Goal: Task Accomplishment & Management: Manage account settings

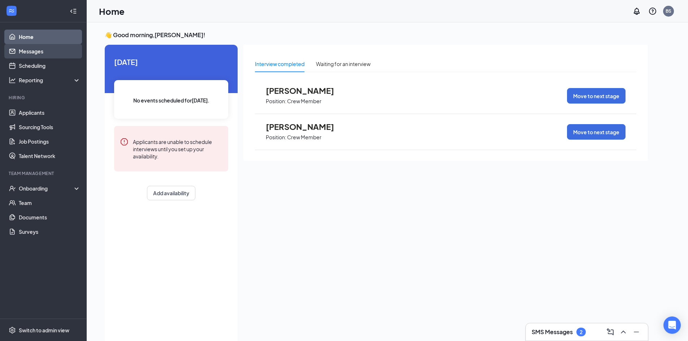
click at [60, 53] on link "Messages" at bounding box center [50, 51] width 62 height 14
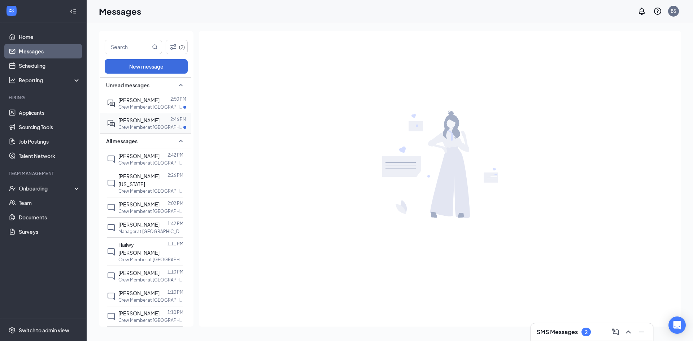
click at [156, 126] on p "Crew Member at [GEOGRAPHIC_DATA][PERSON_NAME] of [GEOGRAPHIC_DATA]" at bounding box center [150, 127] width 65 height 6
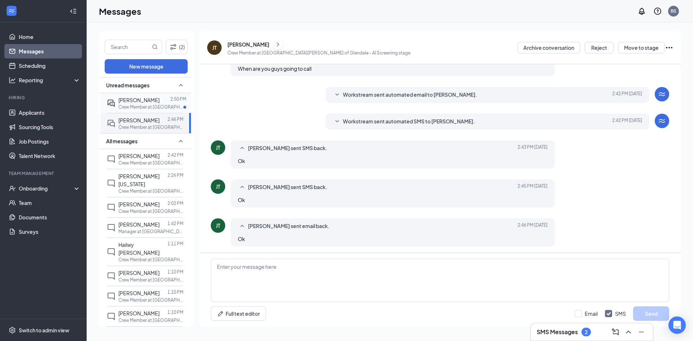
scroll to position [175, 0]
click at [156, 109] on p "Crew Member at [GEOGRAPHIC_DATA][PERSON_NAME] of [GEOGRAPHIC_DATA]" at bounding box center [150, 107] width 65 height 6
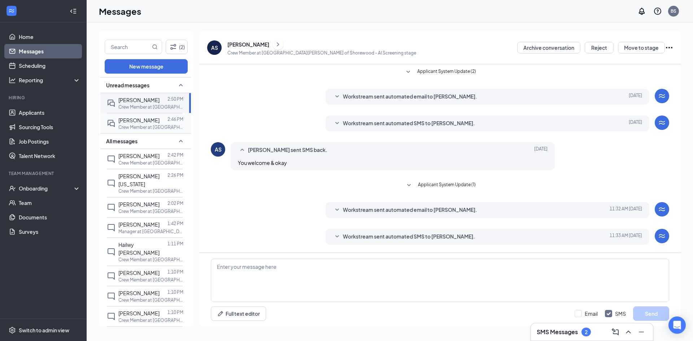
scroll to position [38, 0]
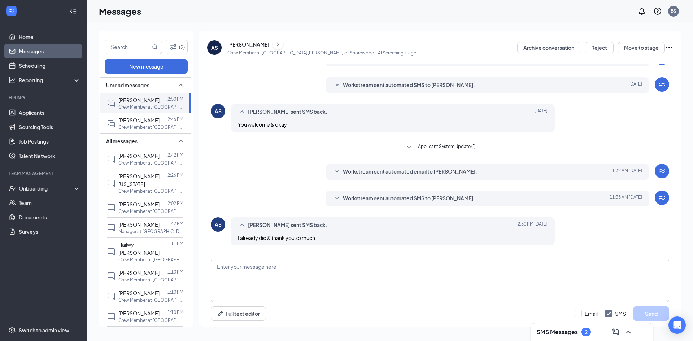
click at [339, 204] on div "Workstream sent automated SMS to [PERSON_NAME]. [DATE] 11:33 AM The hiring mana…" at bounding box center [488, 199] width 324 height 16
click at [336, 199] on icon "SmallChevronDown" at bounding box center [337, 198] width 4 height 2
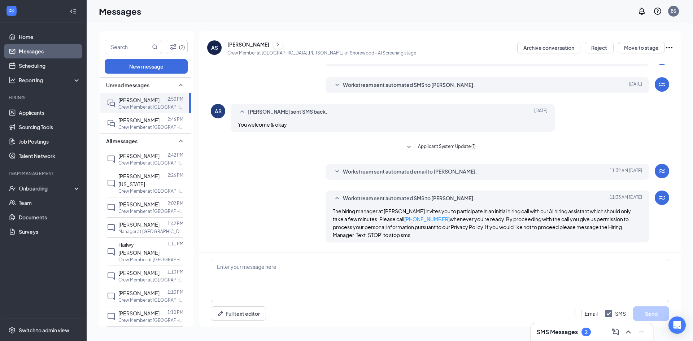
click at [336, 199] on icon "SmallChevronUp" at bounding box center [337, 198] width 9 height 9
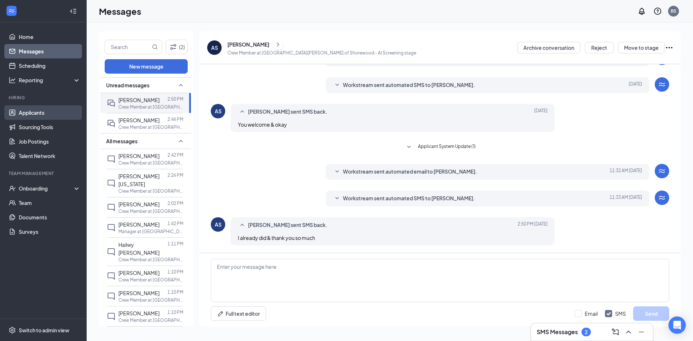
click at [52, 114] on link "Applicants" at bounding box center [50, 112] width 62 height 14
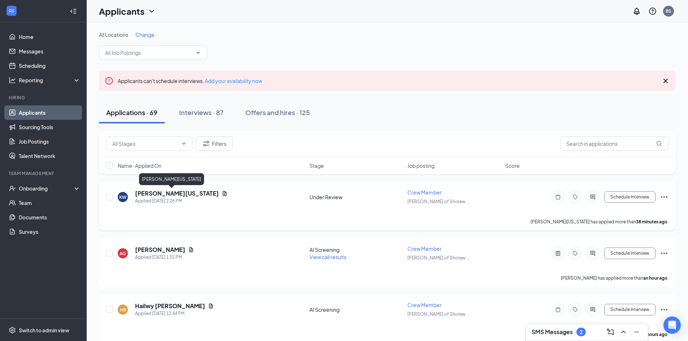
click at [144, 191] on h5 "[PERSON_NAME][US_STATE]" at bounding box center [177, 194] width 84 height 8
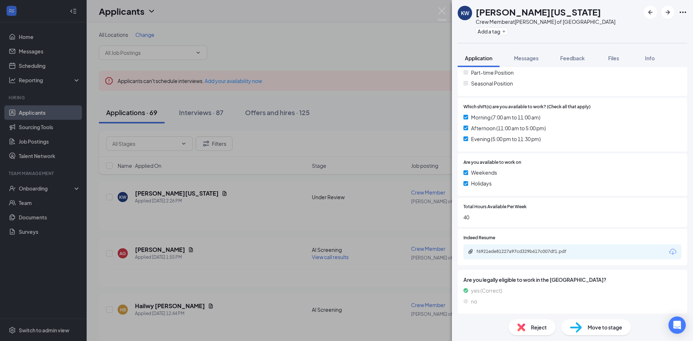
scroll to position [223, 0]
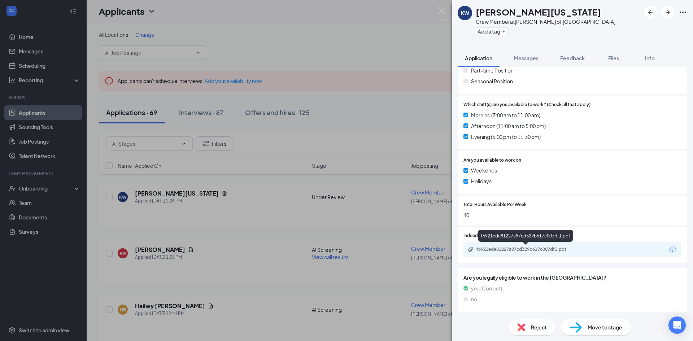
click at [534, 251] on div "f6921ede81227a97cd329b617c007df1.pdf" at bounding box center [527, 250] width 101 height 6
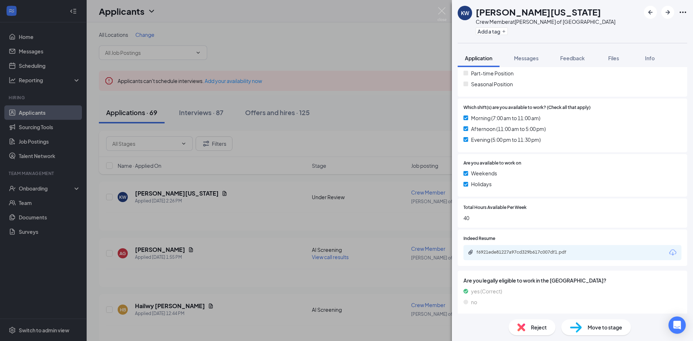
click at [529, 329] on div "Reject" at bounding box center [532, 328] width 47 height 16
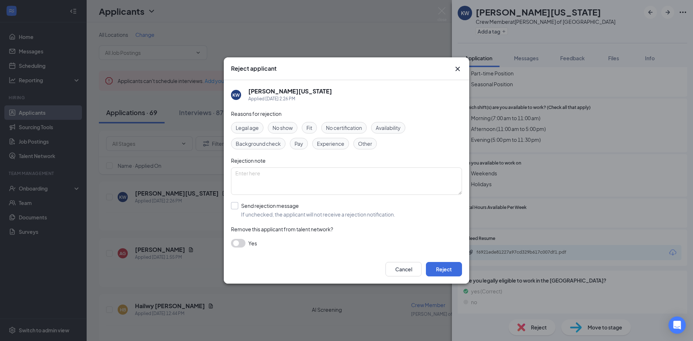
click at [263, 211] on input "Send rejection message If unchecked, the applicant will not receive a rejection…" at bounding box center [313, 210] width 164 height 16
checkbox input "true"
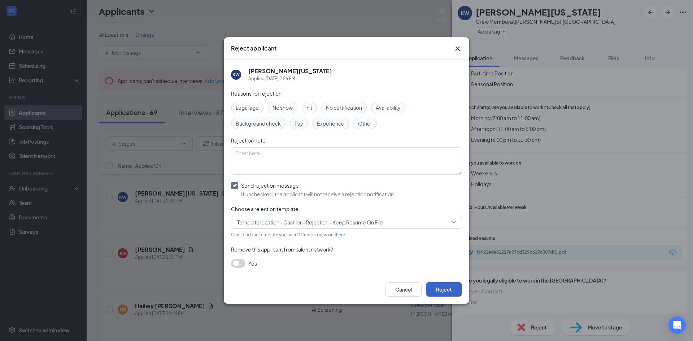
click at [442, 283] on button "Reject" at bounding box center [444, 289] width 36 height 14
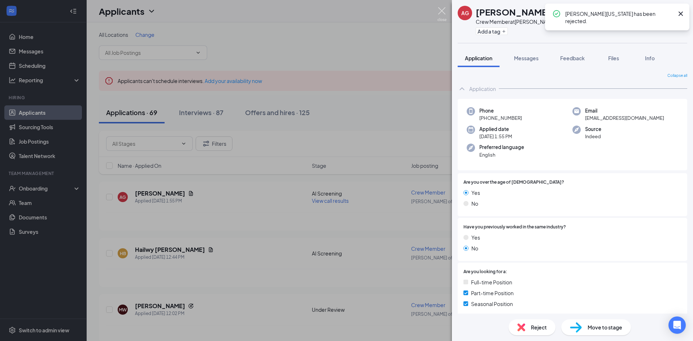
click at [445, 10] on img at bounding box center [442, 14] width 9 height 14
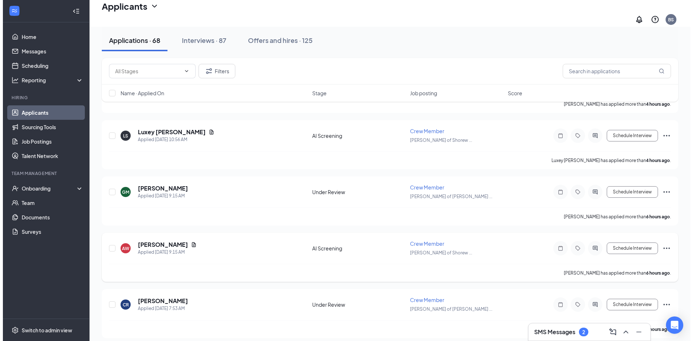
scroll to position [289, 0]
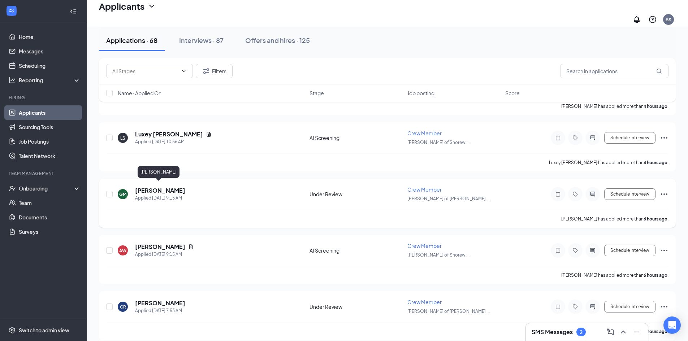
click at [161, 187] on h5 "[PERSON_NAME]" at bounding box center [160, 191] width 50 height 8
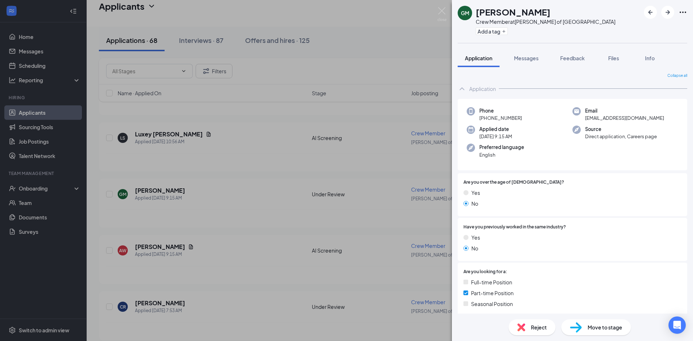
click at [580, 329] on img at bounding box center [576, 327] width 12 height 10
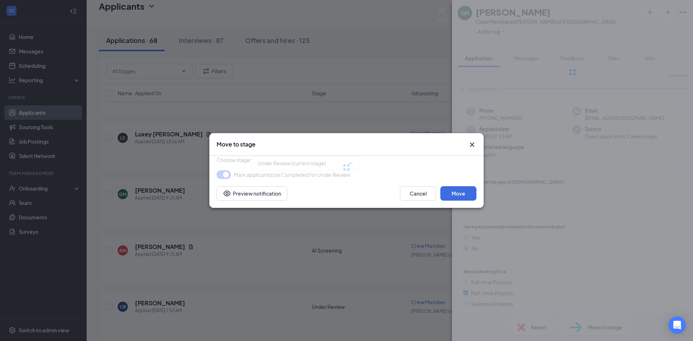
type input "AI Screening (next stage)"
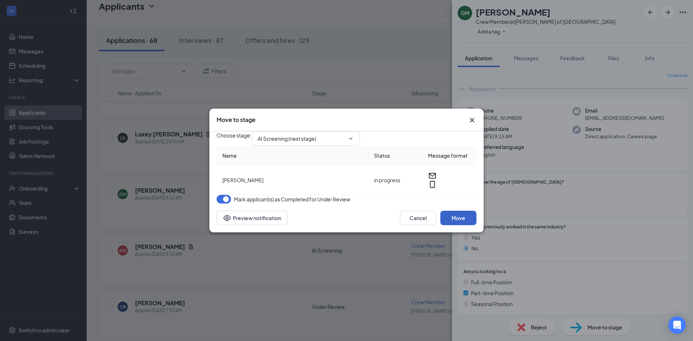
drag, startPoint x: 454, startPoint y: 232, endPoint x: 403, endPoint y: 252, distance: 54.8
click at [454, 225] on button "Move" at bounding box center [458, 218] width 36 height 14
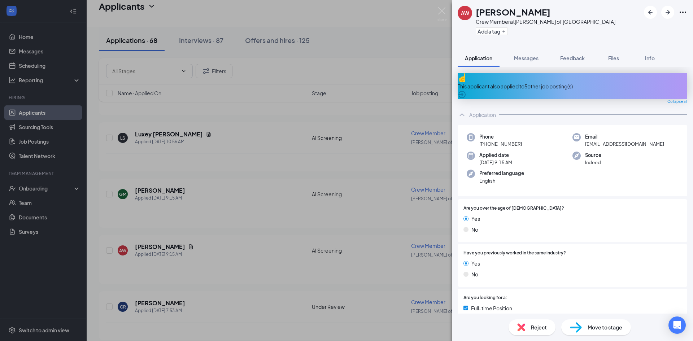
click at [190, 301] on div "AW [PERSON_NAME] Crew Member at [PERSON_NAME] of Shorewood Add a tag Applicatio…" at bounding box center [346, 170] width 693 height 341
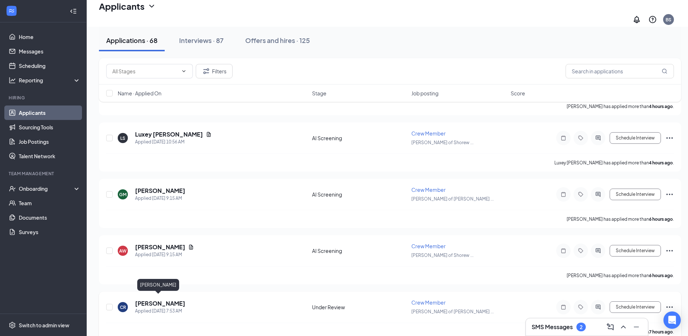
click at [160, 299] on h5 "[PERSON_NAME]" at bounding box center [160, 303] width 50 height 8
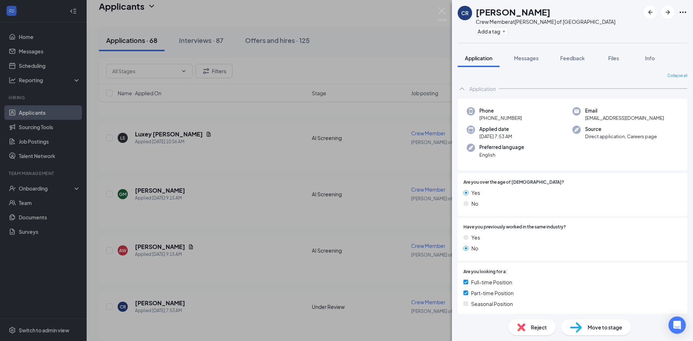
click at [252, 263] on div "CR [PERSON_NAME] Crew Member at [PERSON_NAME] of Glendale Add a tag Application…" at bounding box center [346, 170] width 693 height 341
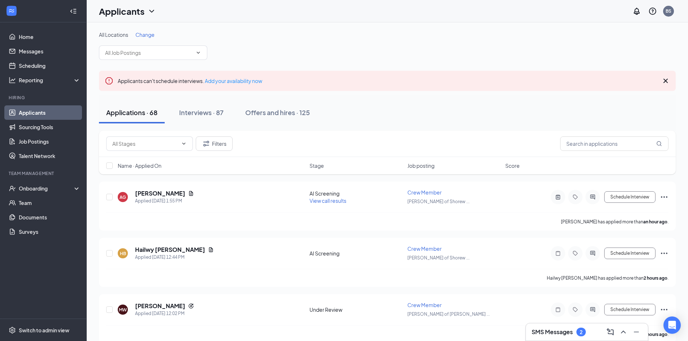
click at [149, 34] on span "Change" at bounding box center [144, 34] width 19 height 6
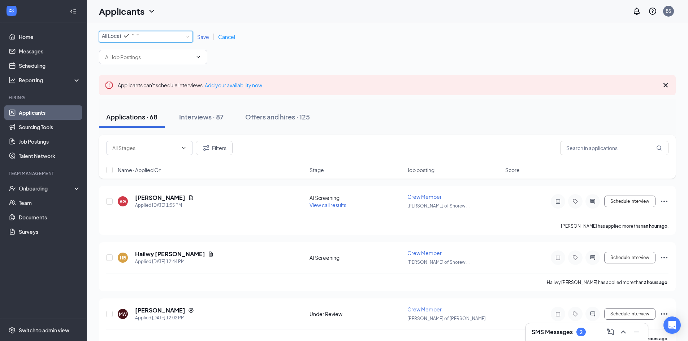
click at [140, 40] on div "All Locations" at bounding box center [121, 35] width 38 height 9
click at [158, 88] on li "[PERSON_NAME] of [GEOGRAPHIC_DATA]" at bounding box center [146, 81] width 94 height 14
click at [204, 40] on span "Save" at bounding box center [203, 37] width 12 height 6
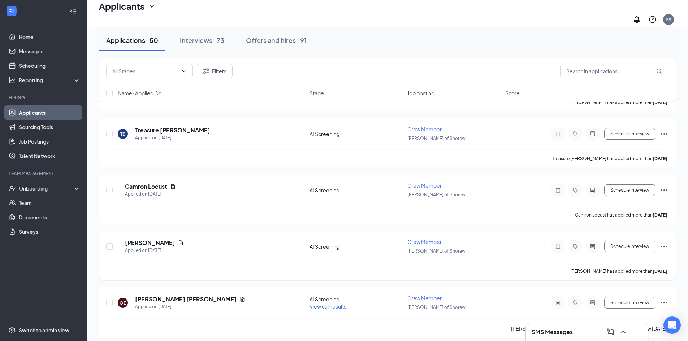
scroll to position [2659, 0]
click at [314, 303] on span "View call results" at bounding box center [327, 306] width 37 height 6
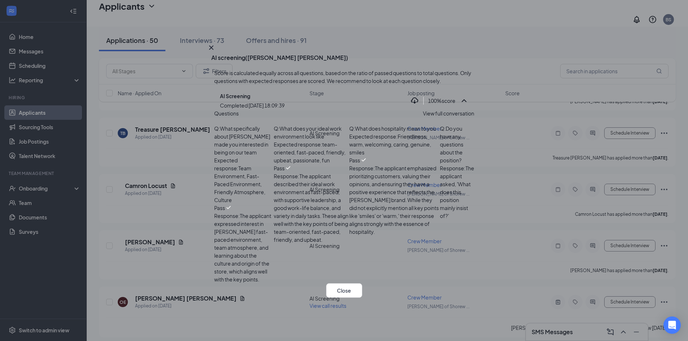
click at [451, 117] on span "View full conversation" at bounding box center [448, 113] width 51 height 8
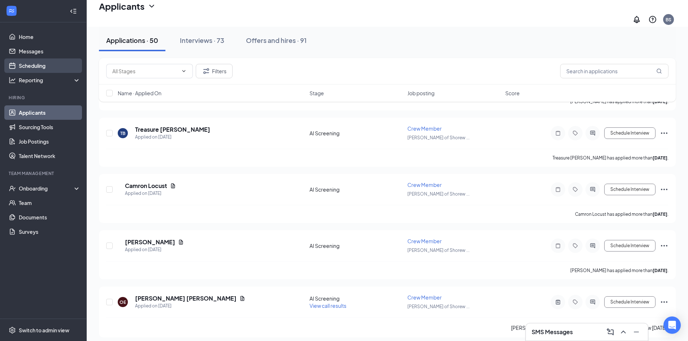
click at [44, 66] on link "Scheduling" at bounding box center [50, 65] width 62 height 14
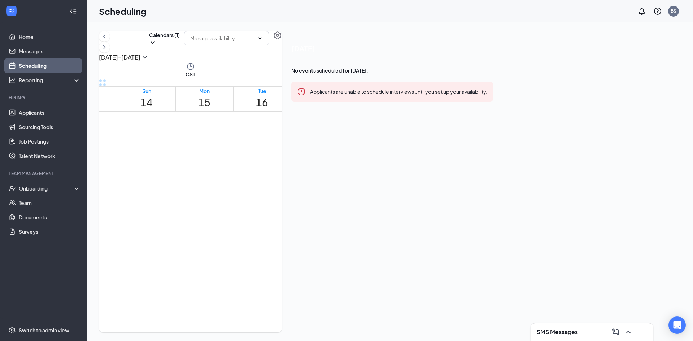
scroll to position [391, 0]
click at [108, 52] on icon "ChevronRight" at bounding box center [104, 47] width 7 height 9
click at [304, 241] on div "5:30-7:30 PM" at bounding box center [298, 254] width 11 height 27
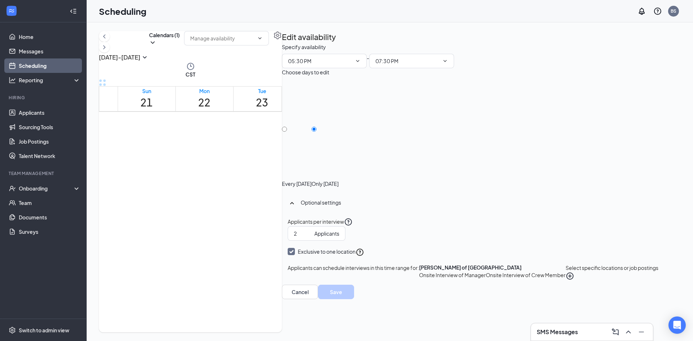
click at [326, 95] on h1 "24" at bounding box center [320, 103] width 12 height 16
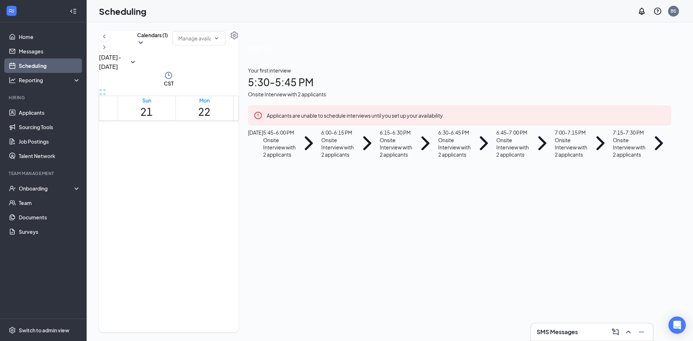
scroll to position [644, 0]
click at [108, 51] on icon "ChevronRight" at bounding box center [104, 47] width 7 height 9
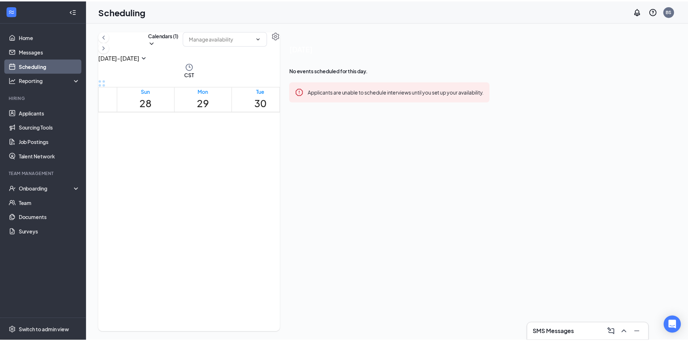
scroll to position [499, 0]
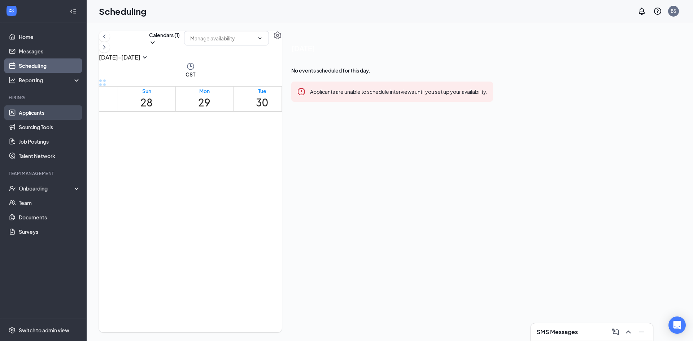
click at [45, 113] on link "Applicants" at bounding box center [50, 112] width 62 height 14
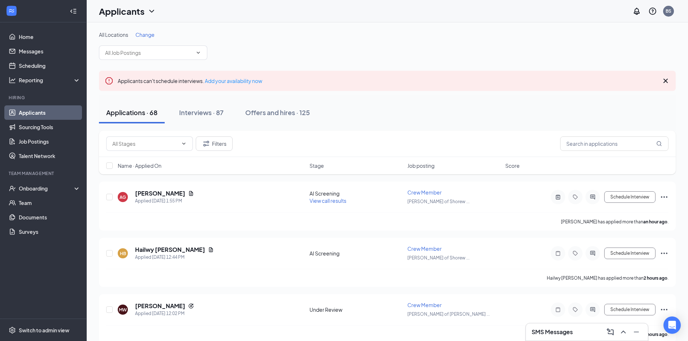
click at [147, 34] on span "Change" at bounding box center [144, 34] width 19 height 6
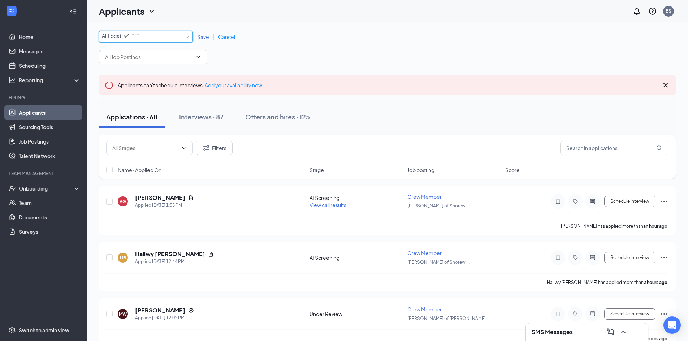
click at [140, 40] on div "All Locations" at bounding box center [121, 35] width 38 height 9
drag, startPoint x: 150, startPoint y: 95, endPoint x: 220, endPoint y: 39, distance: 89.9
click at [151, 84] on span "[PERSON_NAME] of [GEOGRAPHIC_DATA]" at bounding box center [152, 81] width 101 height 6
click at [203, 39] on span "Save" at bounding box center [203, 37] width 12 height 6
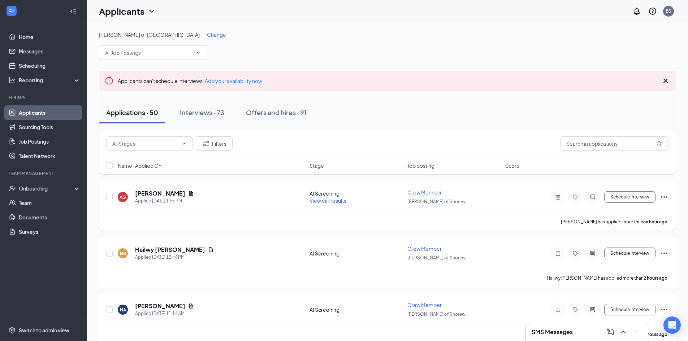
click at [342, 200] on span "View call results" at bounding box center [327, 200] width 37 height 6
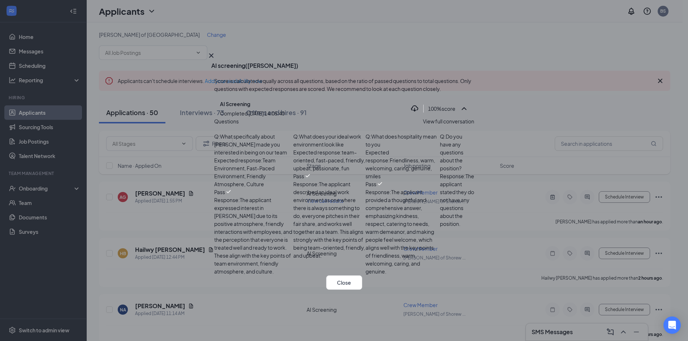
click at [216, 51] on icon "Cross" at bounding box center [211, 55] width 9 height 9
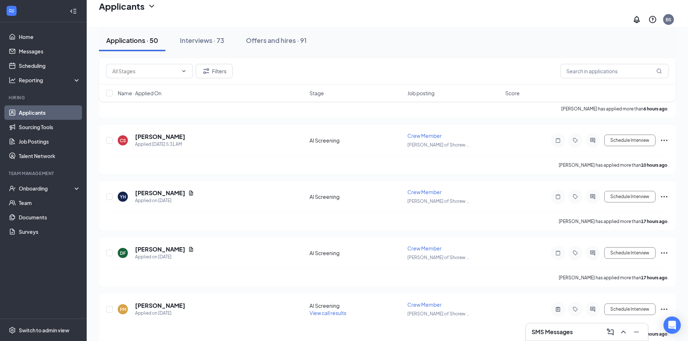
scroll to position [397, 0]
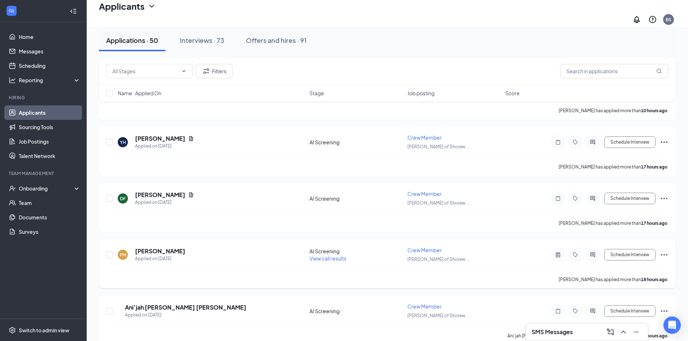
click at [333, 256] on span "View call results" at bounding box center [327, 258] width 37 height 6
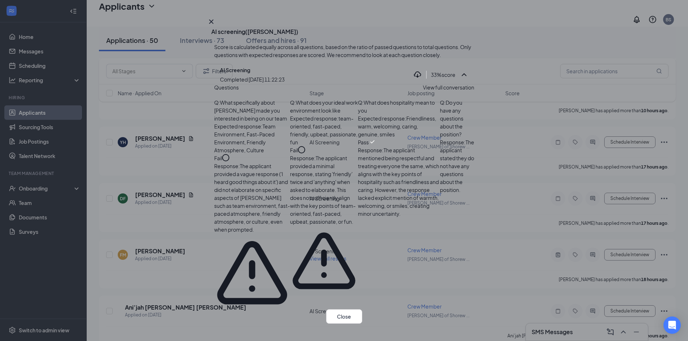
click at [437, 91] on span "View full conversation" at bounding box center [448, 87] width 51 height 8
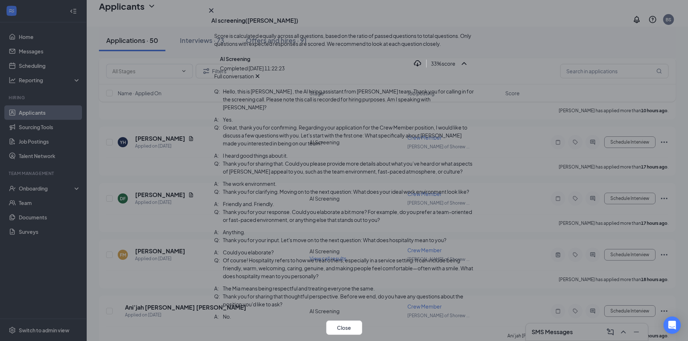
scroll to position [196, 0]
click at [216, 15] on icon "Cross" at bounding box center [211, 10] width 9 height 9
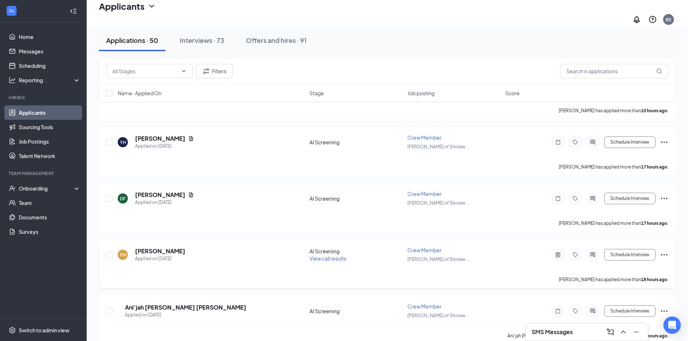
click at [666, 251] on icon "Ellipses" at bounding box center [664, 255] width 9 height 9
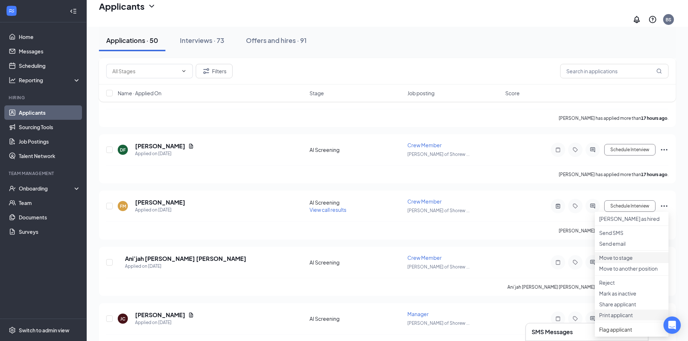
scroll to position [505, 0]
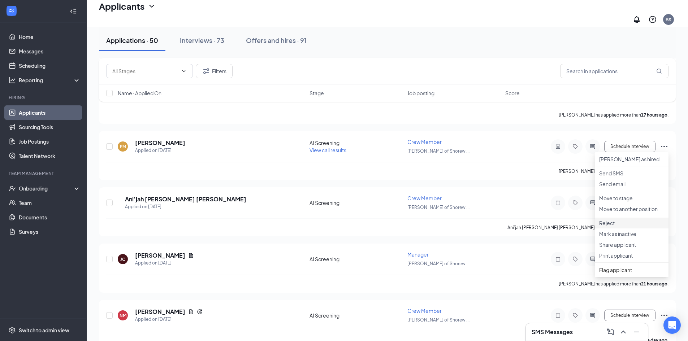
click at [608, 227] on p "Reject" at bounding box center [631, 223] width 65 height 7
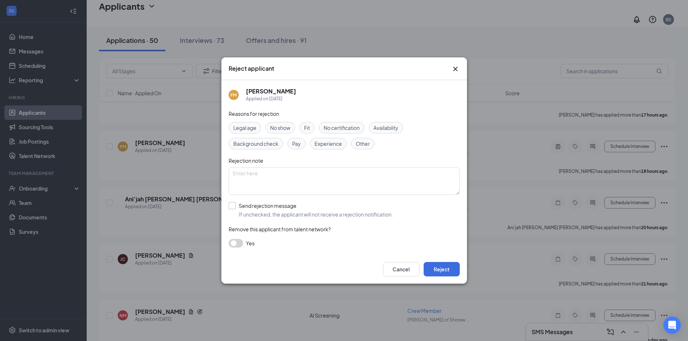
click at [281, 210] on input "Send rejection message If unchecked, the applicant will not receive a rejection…" at bounding box center [311, 210] width 164 height 16
checkbox input "true"
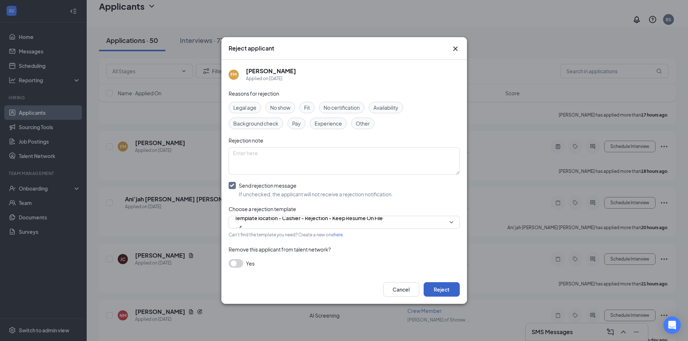
click at [453, 293] on button "Reject" at bounding box center [442, 289] width 36 height 14
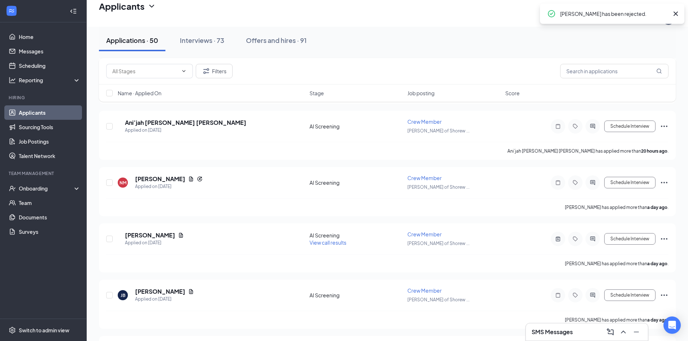
scroll to position [653, 0]
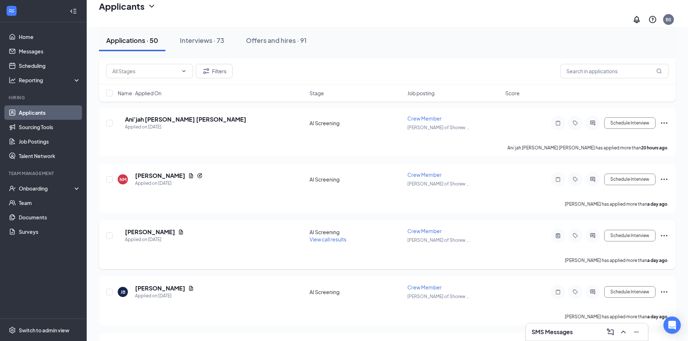
click at [337, 236] on span "View call results" at bounding box center [327, 239] width 37 height 6
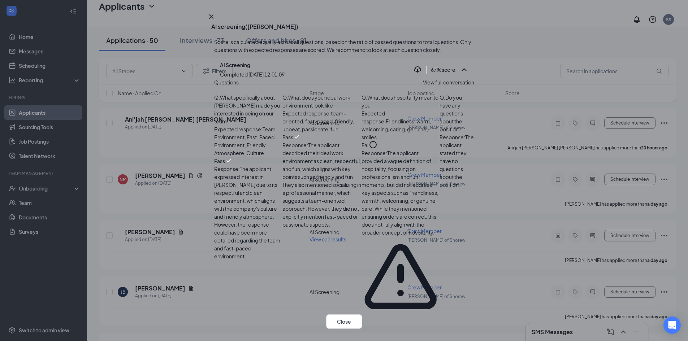
click at [424, 86] on span "View full conversation" at bounding box center [448, 82] width 51 height 8
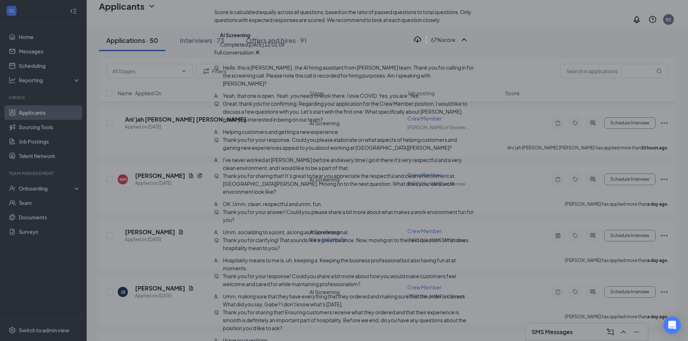
scroll to position [220, 0]
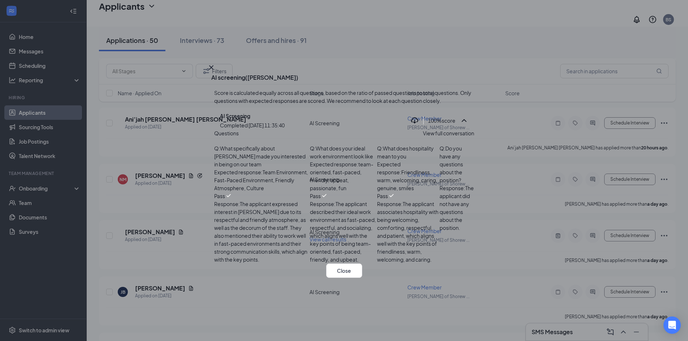
click at [425, 129] on div "Questions View full conversation Q: What specifically about [PERSON_NAME] made …" at bounding box center [344, 196] width 260 height 134
click at [434, 129] on span "View full conversation" at bounding box center [448, 133] width 51 height 8
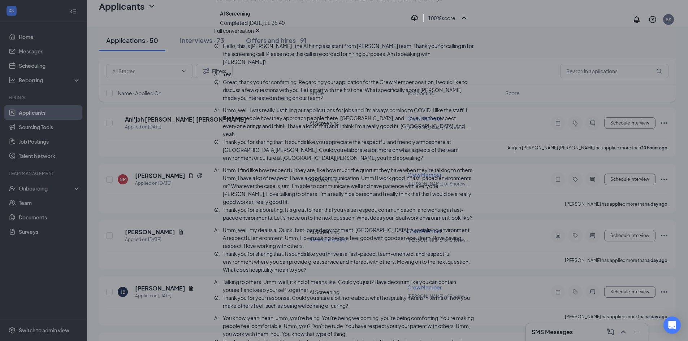
scroll to position [269, 0]
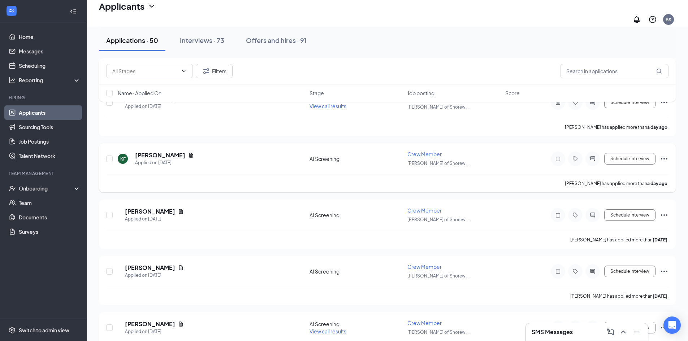
scroll to position [906, 0]
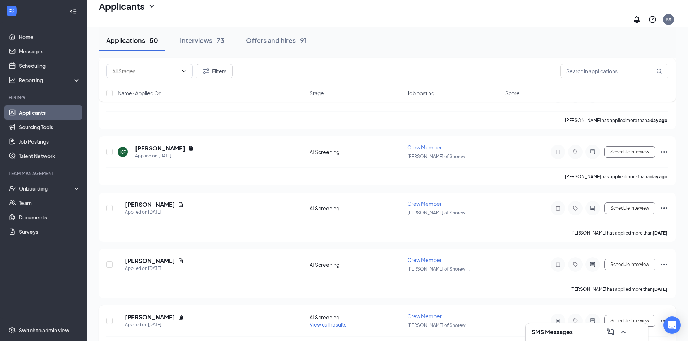
click at [330, 321] on span "View call results" at bounding box center [327, 324] width 37 height 6
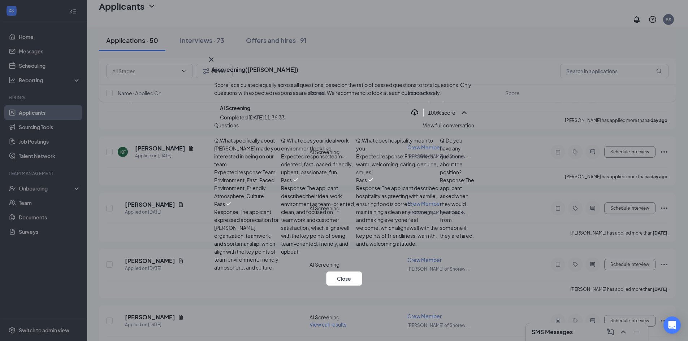
click at [446, 121] on div "Questions View full conversation Q: What specifically about [PERSON_NAME] made …" at bounding box center [344, 196] width 260 height 150
click at [446, 121] on span "View full conversation" at bounding box center [448, 125] width 51 height 8
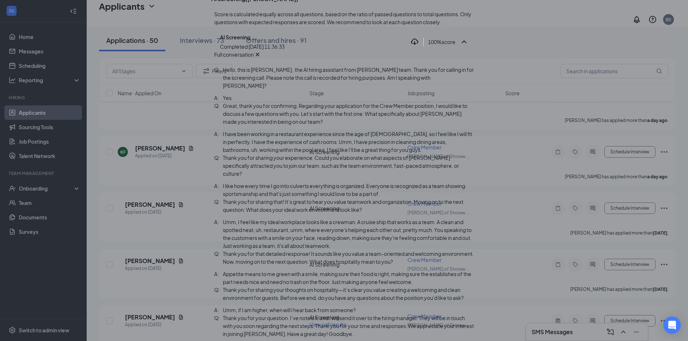
scroll to position [220, 0]
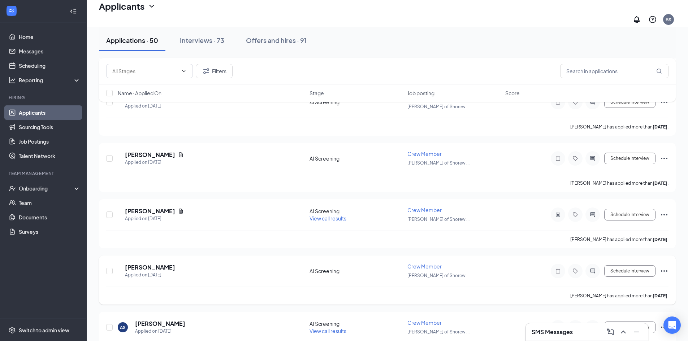
scroll to position [1014, 0]
click at [337, 326] on span "View call results" at bounding box center [327, 329] width 37 height 6
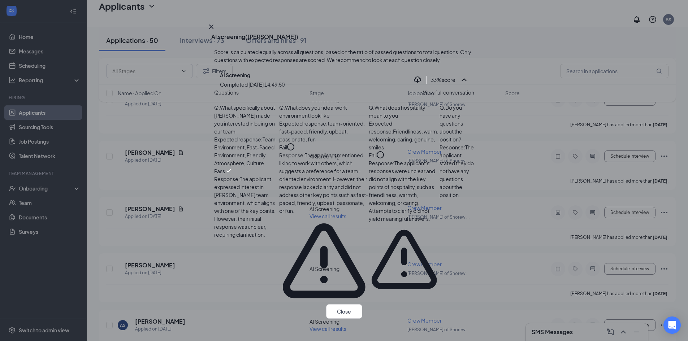
click at [439, 96] on span "View full conversation" at bounding box center [448, 92] width 51 height 8
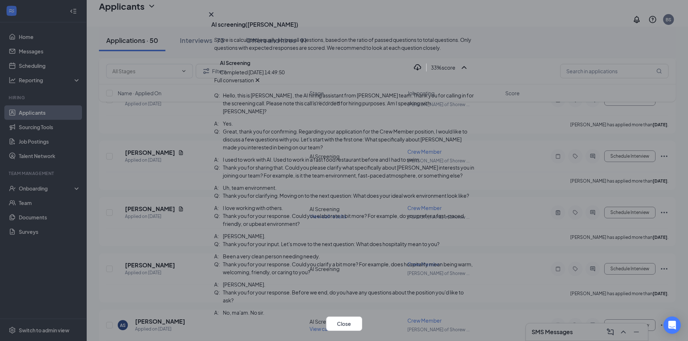
scroll to position [188, 0]
click at [213, 17] on icon "Cross" at bounding box center [211, 14] width 4 height 4
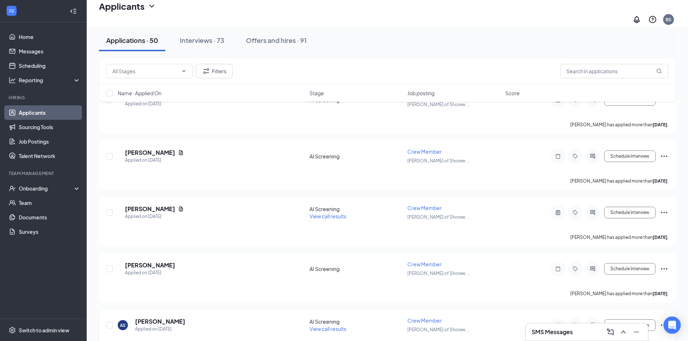
click at [664, 321] on icon "Ellipses" at bounding box center [664, 325] width 9 height 9
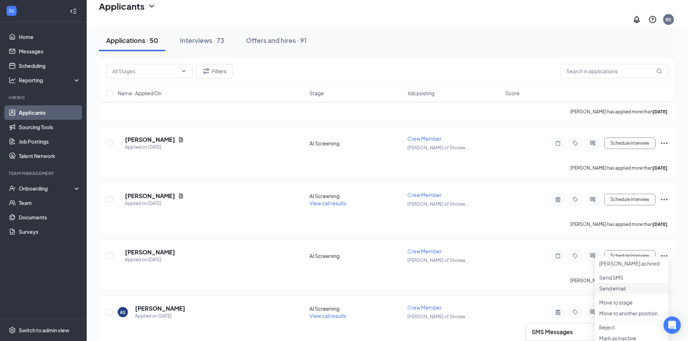
scroll to position [1050, 0]
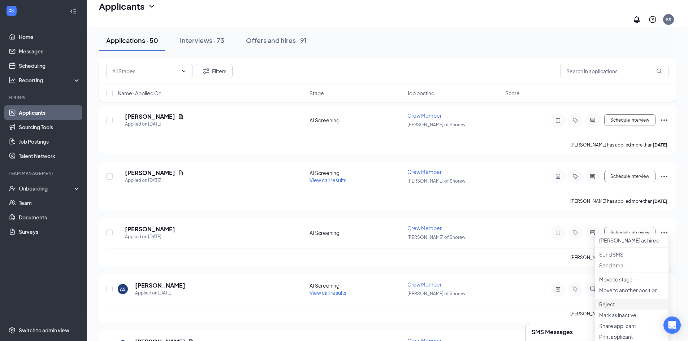
click at [627, 308] on p "Reject" at bounding box center [631, 304] width 65 height 7
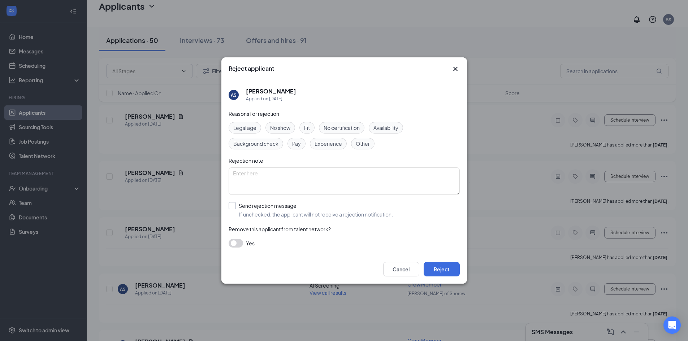
click at [242, 213] on input "Send rejection message If unchecked, the applicant will not receive a rejection…" at bounding box center [311, 210] width 164 height 16
checkbox input "true"
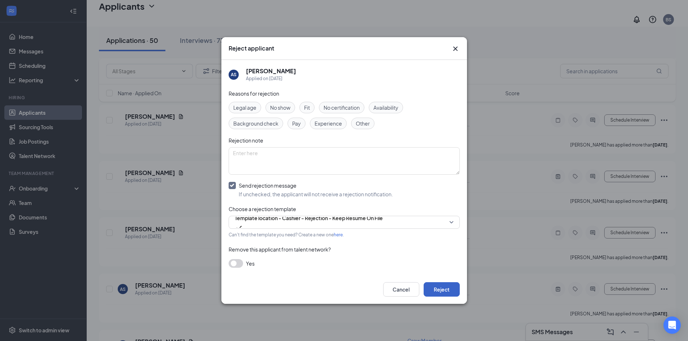
click at [444, 291] on button "Reject" at bounding box center [442, 289] width 36 height 14
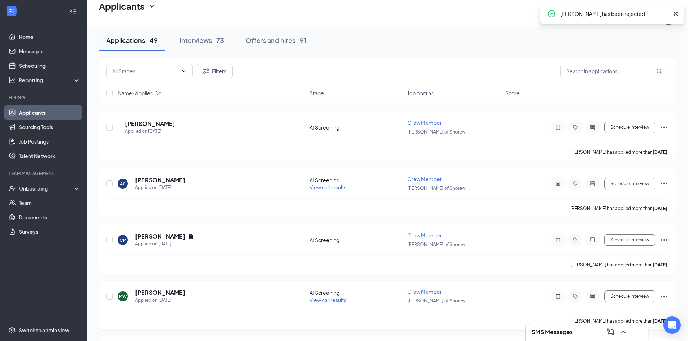
scroll to position [1159, 0]
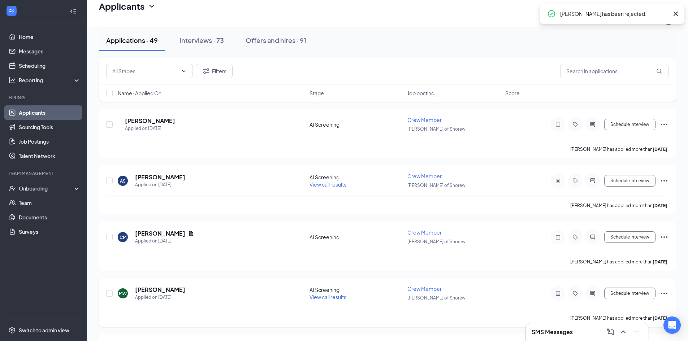
click at [323, 294] on span "View call results" at bounding box center [327, 297] width 37 height 6
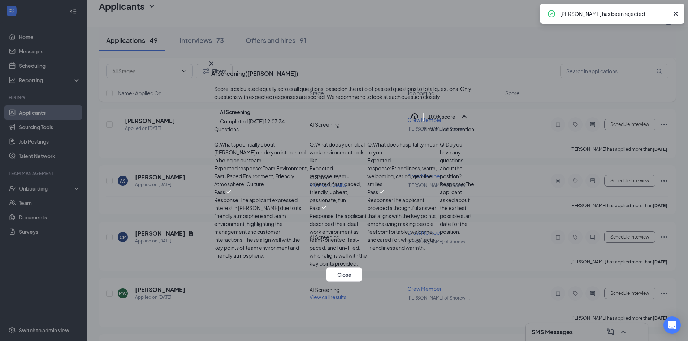
scroll to position [1152, 0]
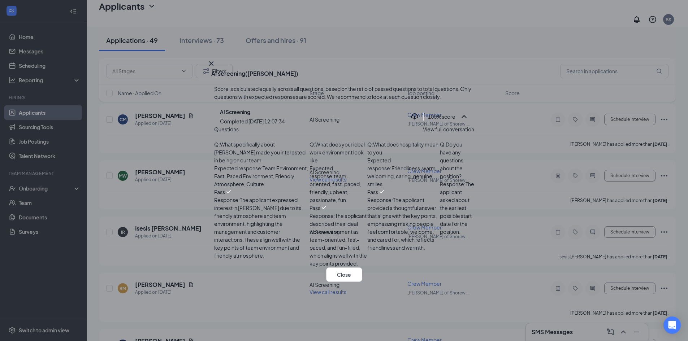
click at [450, 125] on span "View full conversation" at bounding box center [448, 129] width 51 height 8
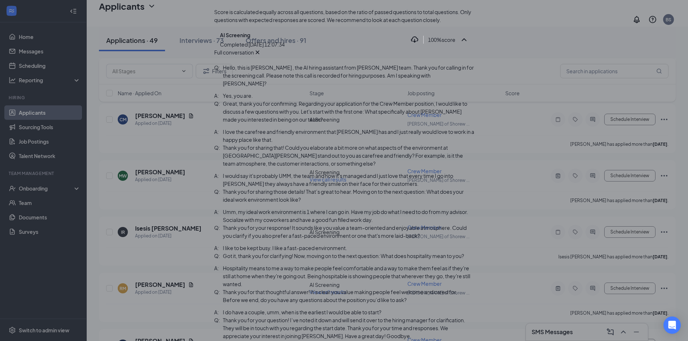
scroll to position [234, 0]
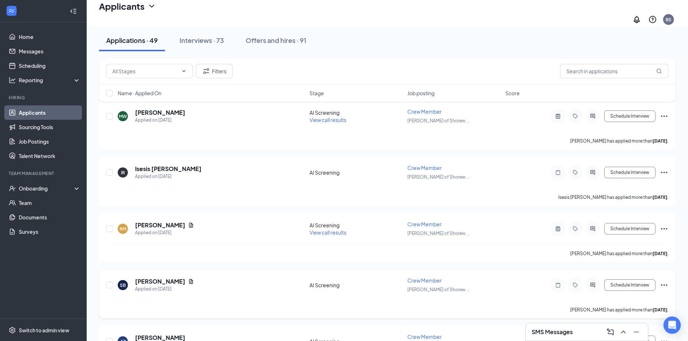
scroll to position [1260, 0]
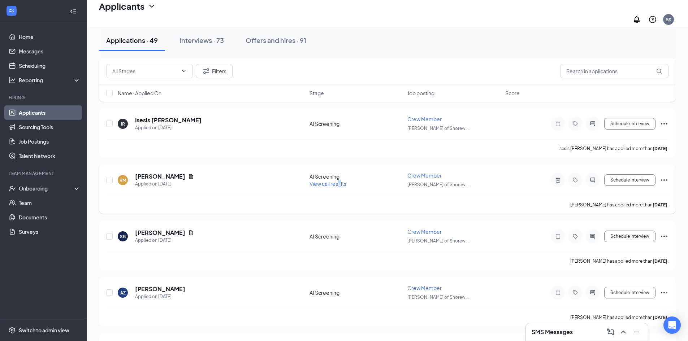
click at [340, 182] on span "View call results" at bounding box center [327, 184] width 37 height 6
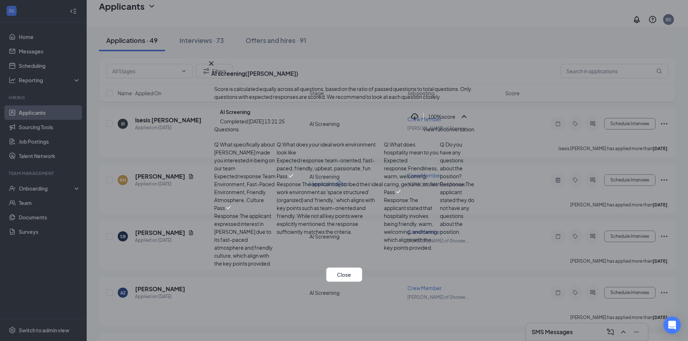
click at [461, 125] on div "Questions View full conversation Q: What specifically about [PERSON_NAME] made …" at bounding box center [344, 196] width 260 height 142
click at [458, 128] on div "Questions View full conversation Q: What specifically about [PERSON_NAME] made …" at bounding box center [344, 196] width 260 height 142
click at [457, 125] on span "View full conversation" at bounding box center [448, 129] width 51 height 8
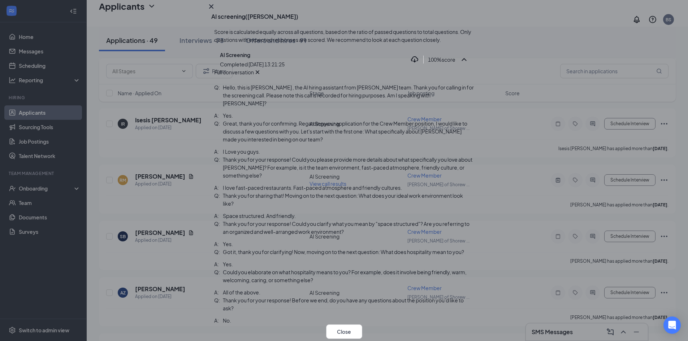
scroll to position [16, 0]
click at [216, 11] on icon "Cross" at bounding box center [211, 6] width 9 height 9
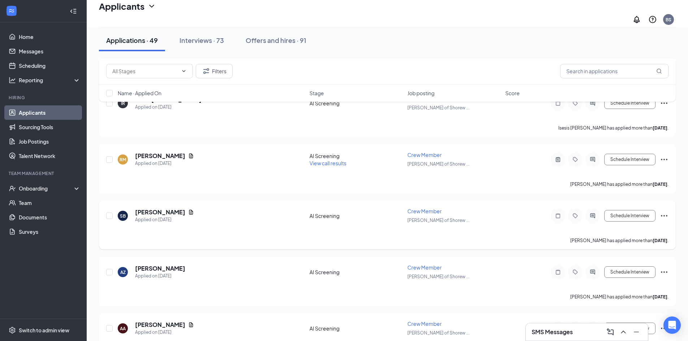
scroll to position [1405, 0]
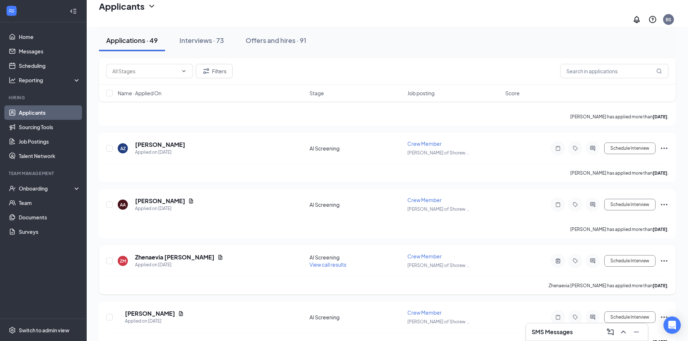
click at [333, 261] on span "View call results" at bounding box center [327, 264] width 37 height 6
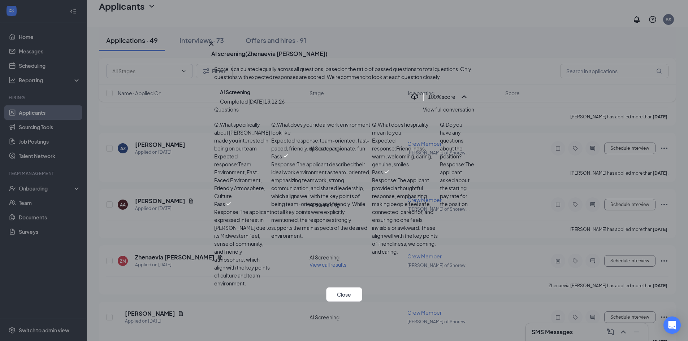
click at [436, 113] on span "View full conversation" at bounding box center [448, 109] width 51 height 8
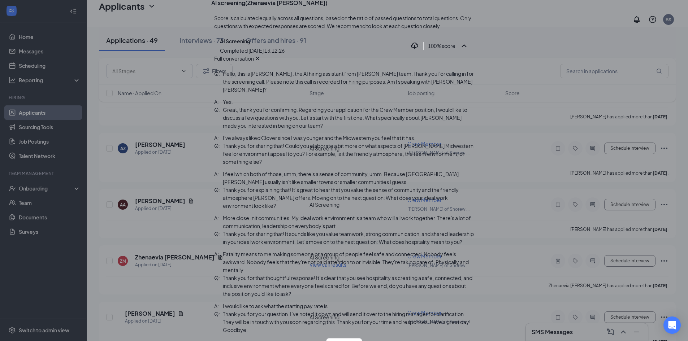
scroll to position [204, 0]
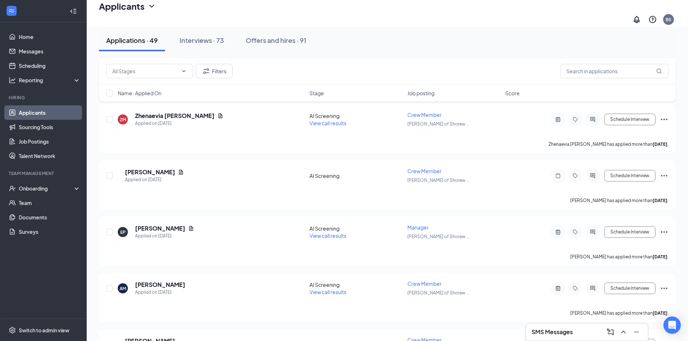
scroll to position [1549, 0]
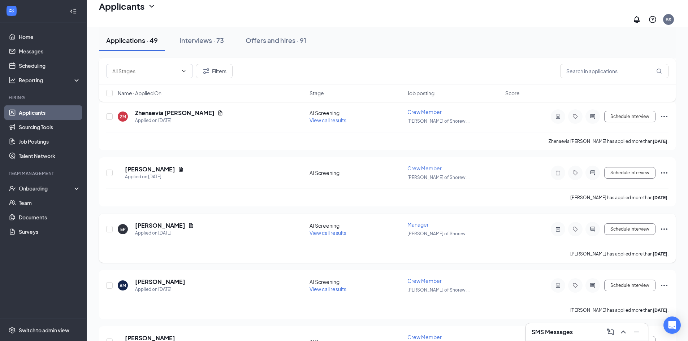
click at [326, 230] on span "View call results" at bounding box center [327, 233] width 37 height 6
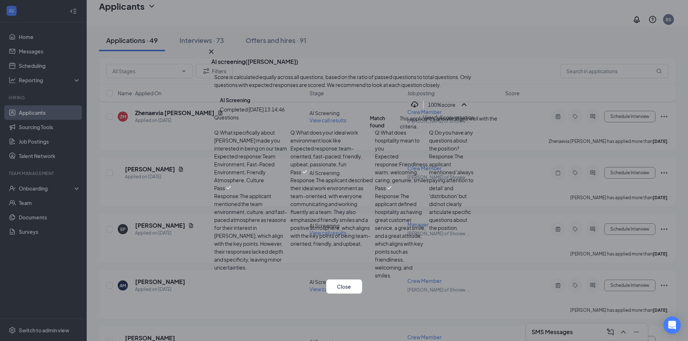
click at [400, 122] on div "Match found" at bounding box center [385, 122] width 30 height 16
click at [433, 121] on span "View full conversation" at bounding box center [448, 117] width 51 height 8
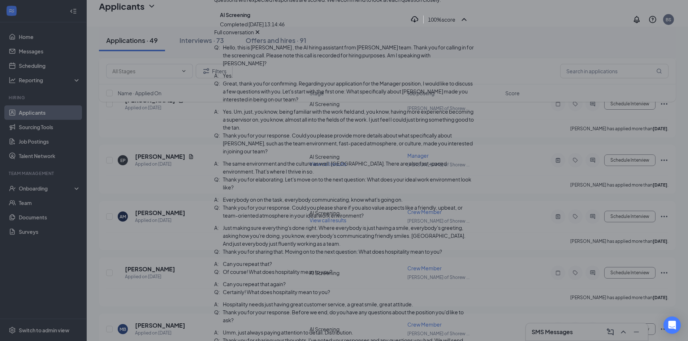
scroll to position [1621, 0]
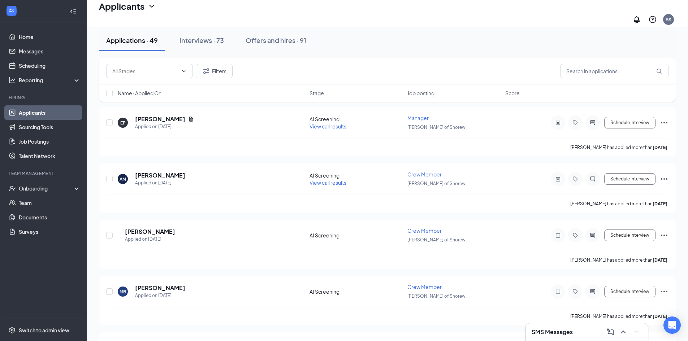
scroll to position [1658, 0]
click at [333, 178] on span "View call results" at bounding box center [327, 181] width 37 height 6
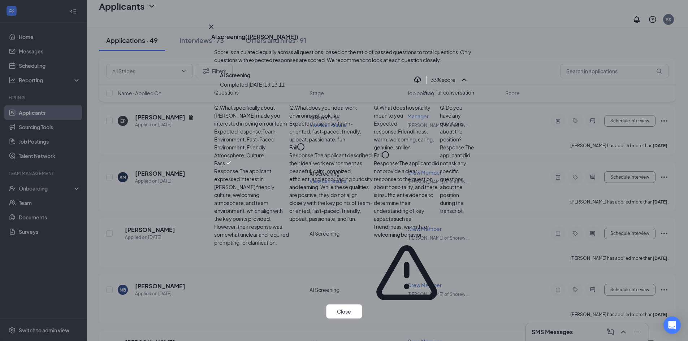
click at [429, 96] on span "View full conversation" at bounding box center [448, 92] width 51 height 8
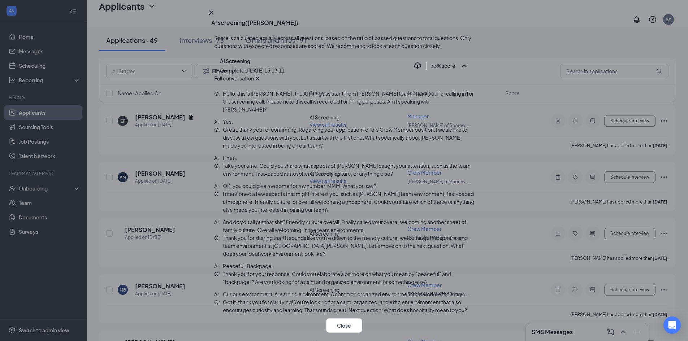
scroll to position [1694, 0]
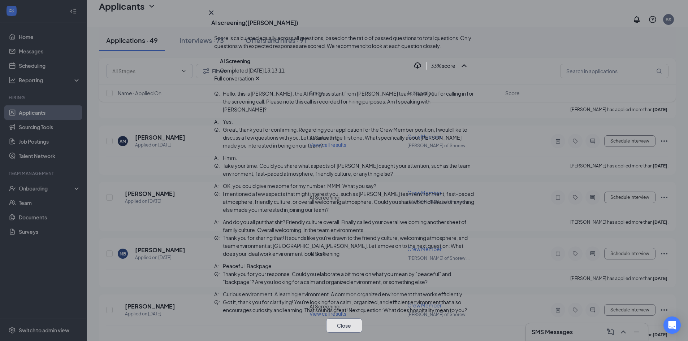
click at [348, 318] on button "Close" at bounding box center [344, 325] width 36 height 14
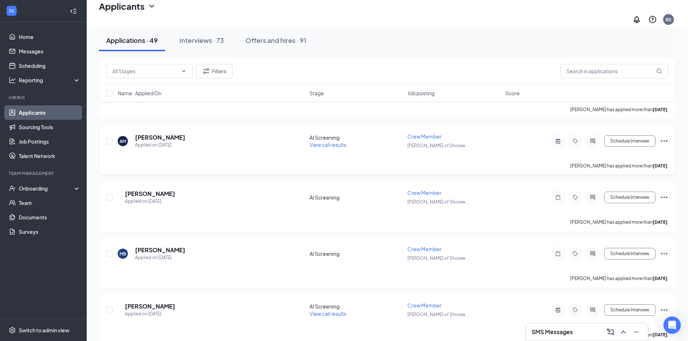
click at [662, 137] on icon "Ellipses" at bounding box center [664, 141] width 9 height 9
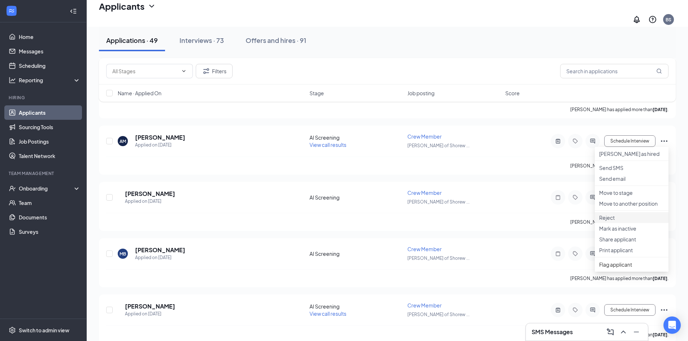
click at [621, 223] on li "Reject" at bounding box center [632, 217] width 74 height 11
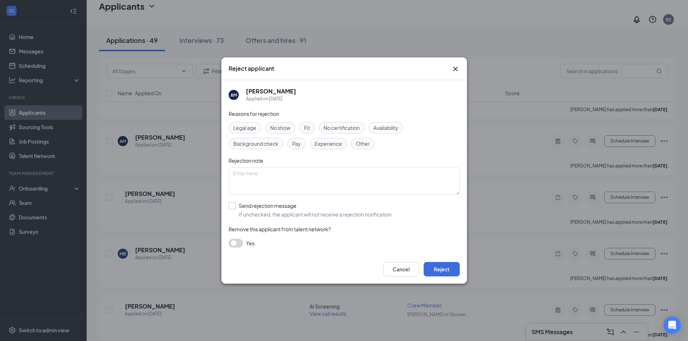
click at [265, 215] on input "Send rejection message If unchecked, the applicant will not receive a rejection…" at bounding box center [311, 210] width 164 height 16
checkbox input "true"
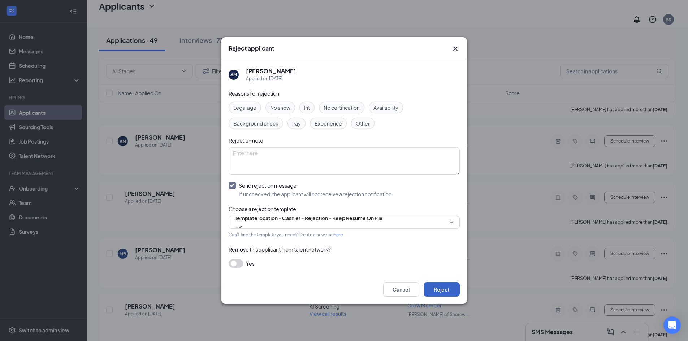
click at [430, 286] on button "Reject" at bounding box center [442, 289] width 36 height 14
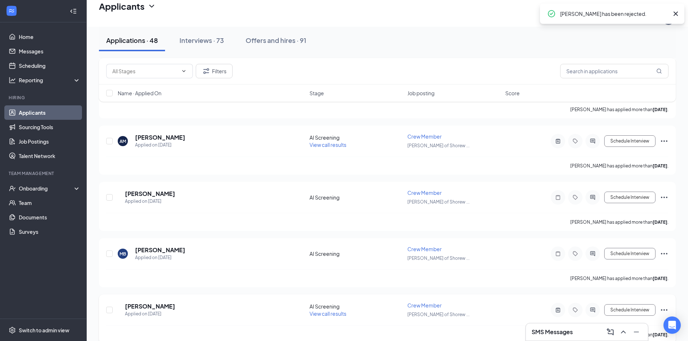
click at [322, 311] on span "View call results" at bounding box center [327, 314] width 37 height 6
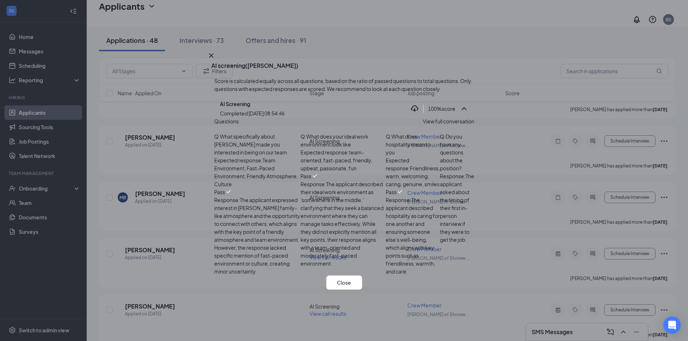
click at [450, 121] on span "View full conversation" at bounding box center [448, 121] width 51 height 8
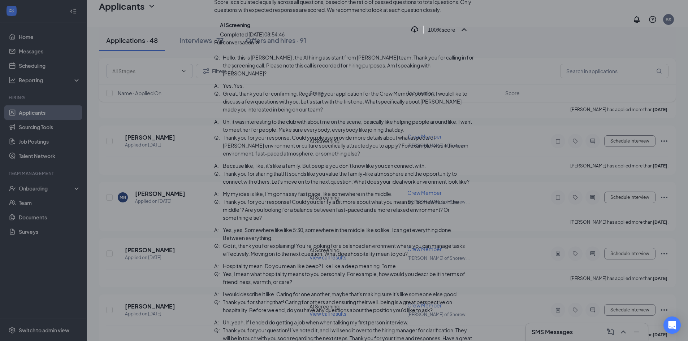
scroll to position [48, 0]
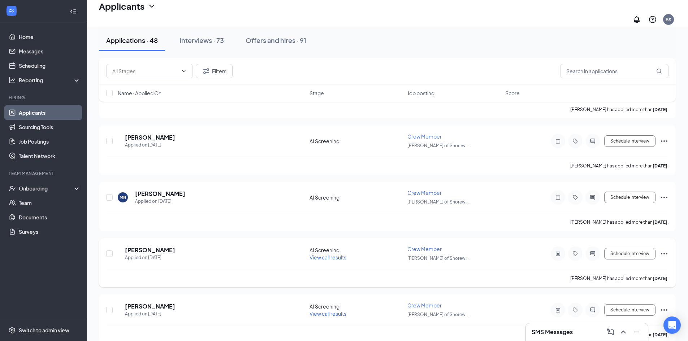
scroll to position [1766, 0]
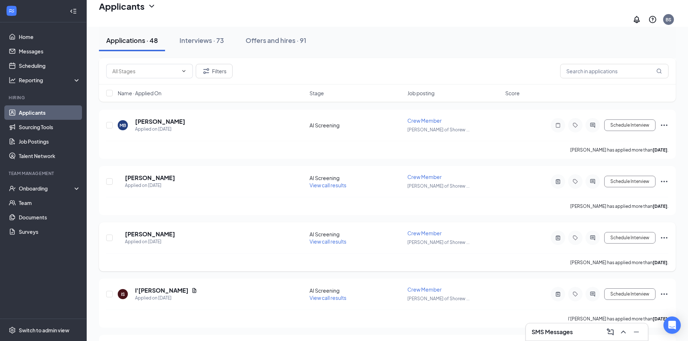
click at [330, 238] on span "View call results" at bounding box center [327, 241] width 37 height 6
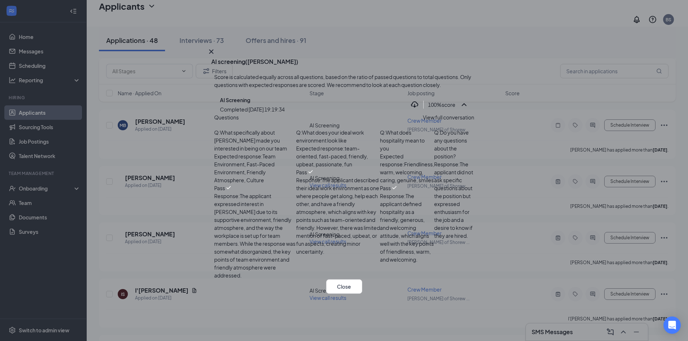
click at [442, 121] on span "View full conversation" at bounding box center [448, 117] width 51 height 8
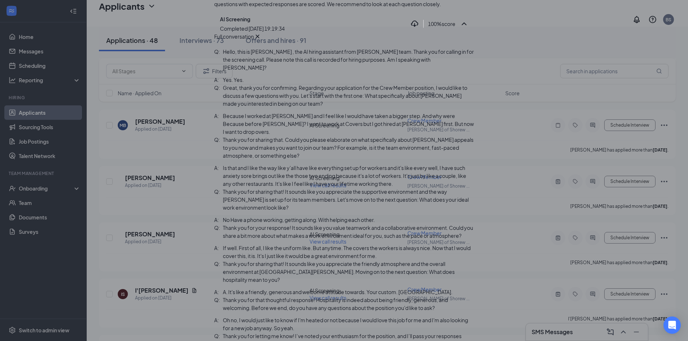
scroll to position [214, 0]
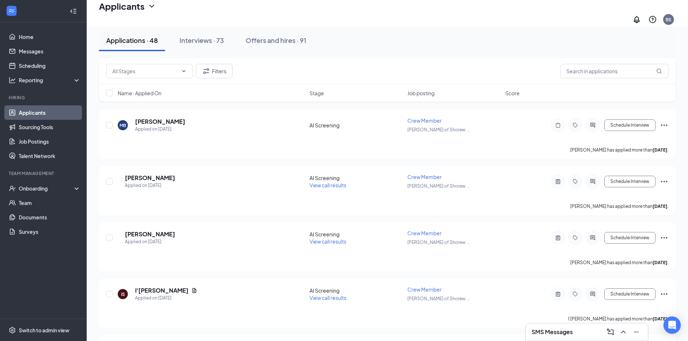
scroll to position [250, 0]
click at [334, 295] on span "View call results" at bounding box center [327, 298] width 37 height 6
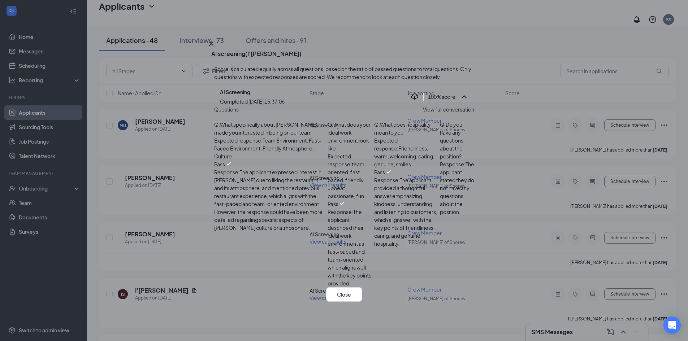
click at [435, 113] on span "View full conversation" at bounding box center [448, 109] width 51 height 8
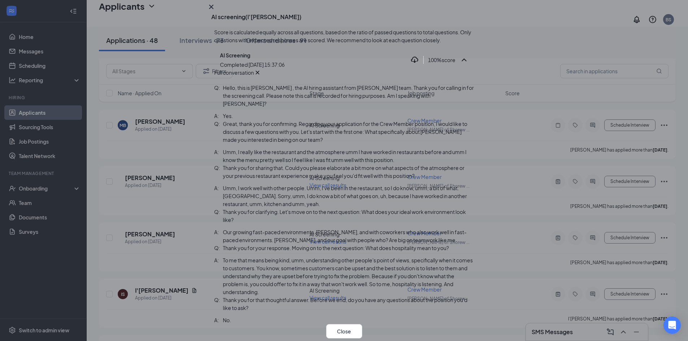
scroll to position [183, 0]
click at [216, 11] on icon "Cross" at bounding box center [211, 7] width 9 height 9
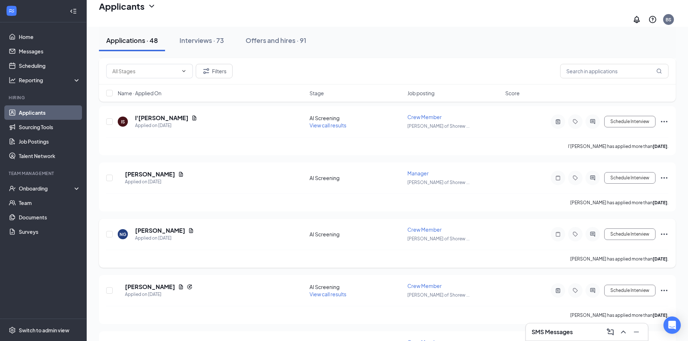
scroll to position [1983, 0]
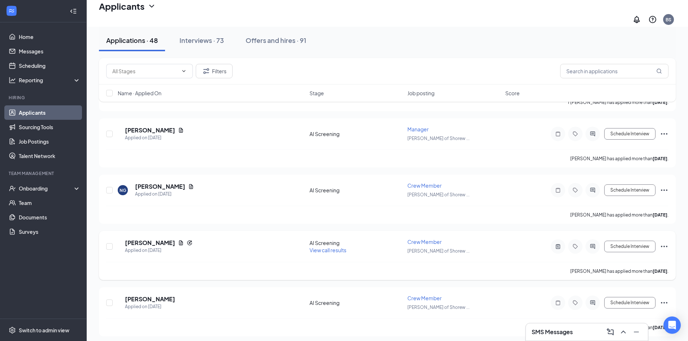
click at [327, 251] on div "LT [PERSON_NAME] Applied on [DATE] AI Screening View call results Crew Member […" at bounding box center [387, 250] width 562 height 24
click at [332, 247] on span "View call results" at bounding box center [327, 250] width 37 height 6
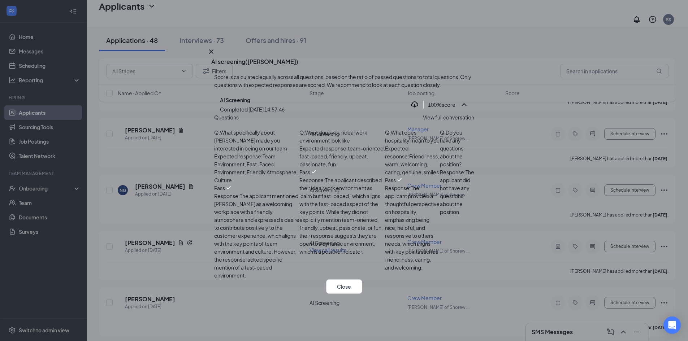
click at [426, 121] on span "View full conversation" at bounding box center [448, 117] width 51 height 8
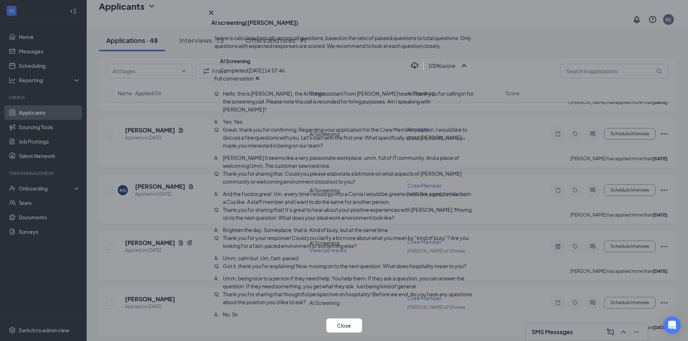
scroll to position [174, 0]
click at [216, 17] on icon "Cross" at bounding box center [211, 12] width 9 height 9
